Goal: Browse casually

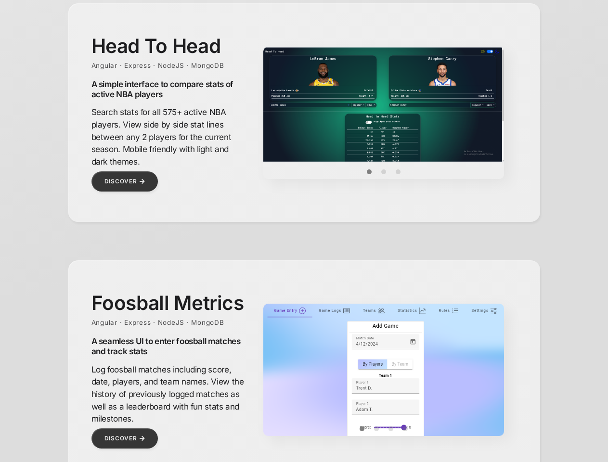
scroll to position [430, 0]
click at [384, 104] on img at bounding box center [383, 104] width 241 height 115
click at [369, 172] on button "Item 0" at bounding box center [369, 172] width 14 height 14
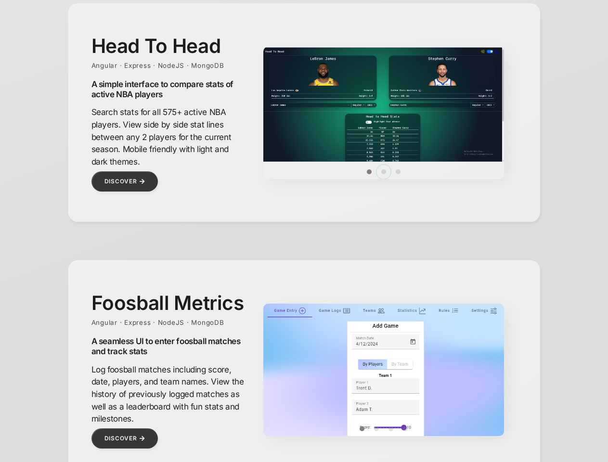
click at [384, 172] on button "Item 1" at bounding box center [383, 172] width 14 height 14
click at [398, 172] on button "Item 2" at bounding box center [398, 172] width 14 height 14
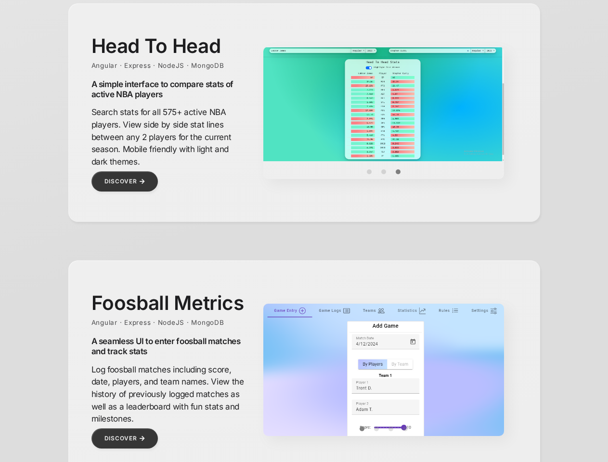
click at [384, 370] on img at bounding box center [383, 421] width 241 height 235
click at [384, 383] on img at bounding box center [383, 421] width 241 height 235
click at [362, 429] on button "Item 0" at bounding box center [362, 429] width 14 height 14
